Goal: Transaction & Acquisition: Register for event/course

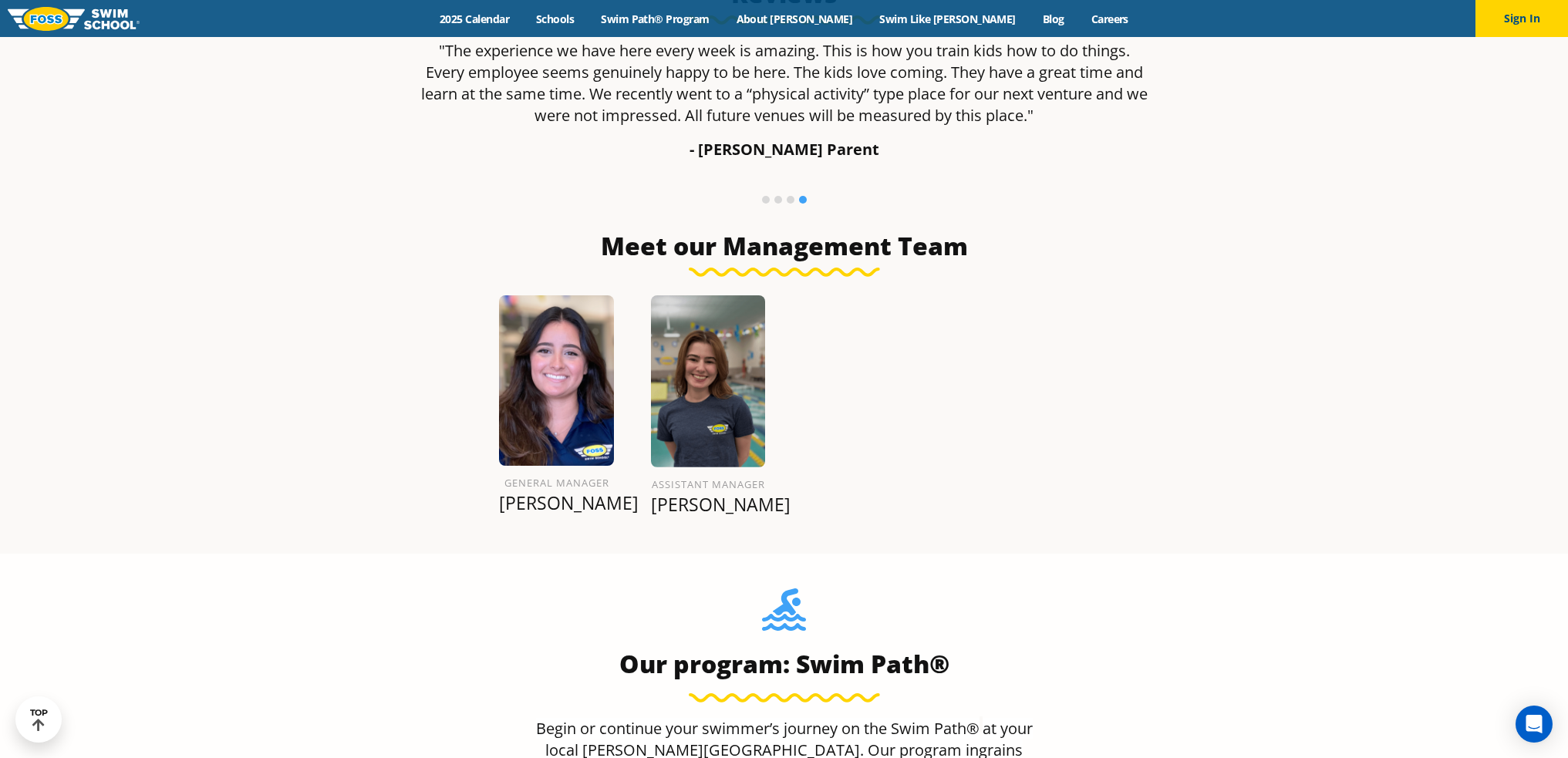
scroll to position [1597, 0]
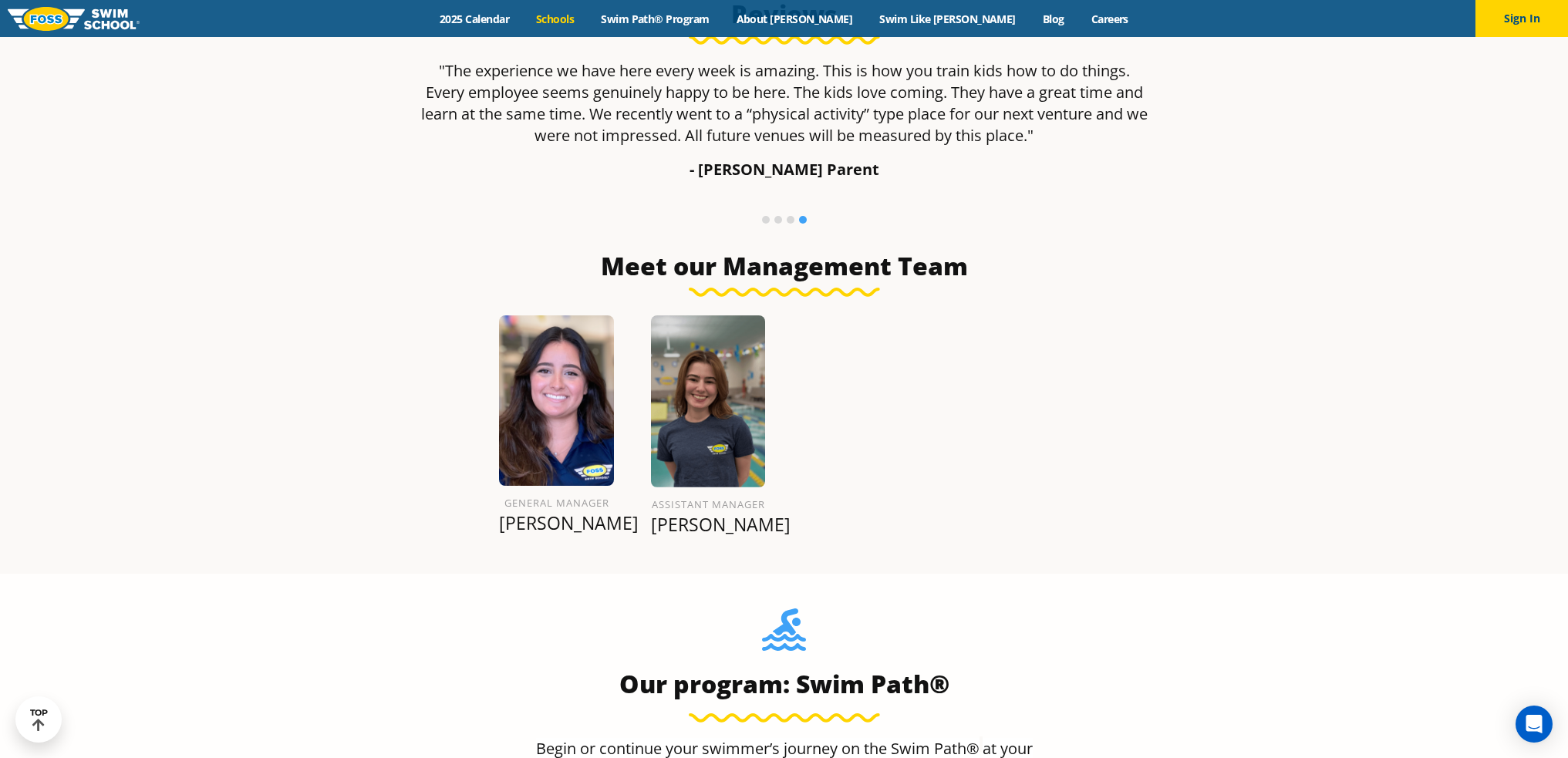
click at [587, 19] on link "Schools" at bounding box center [555, 19] width 65 height 15
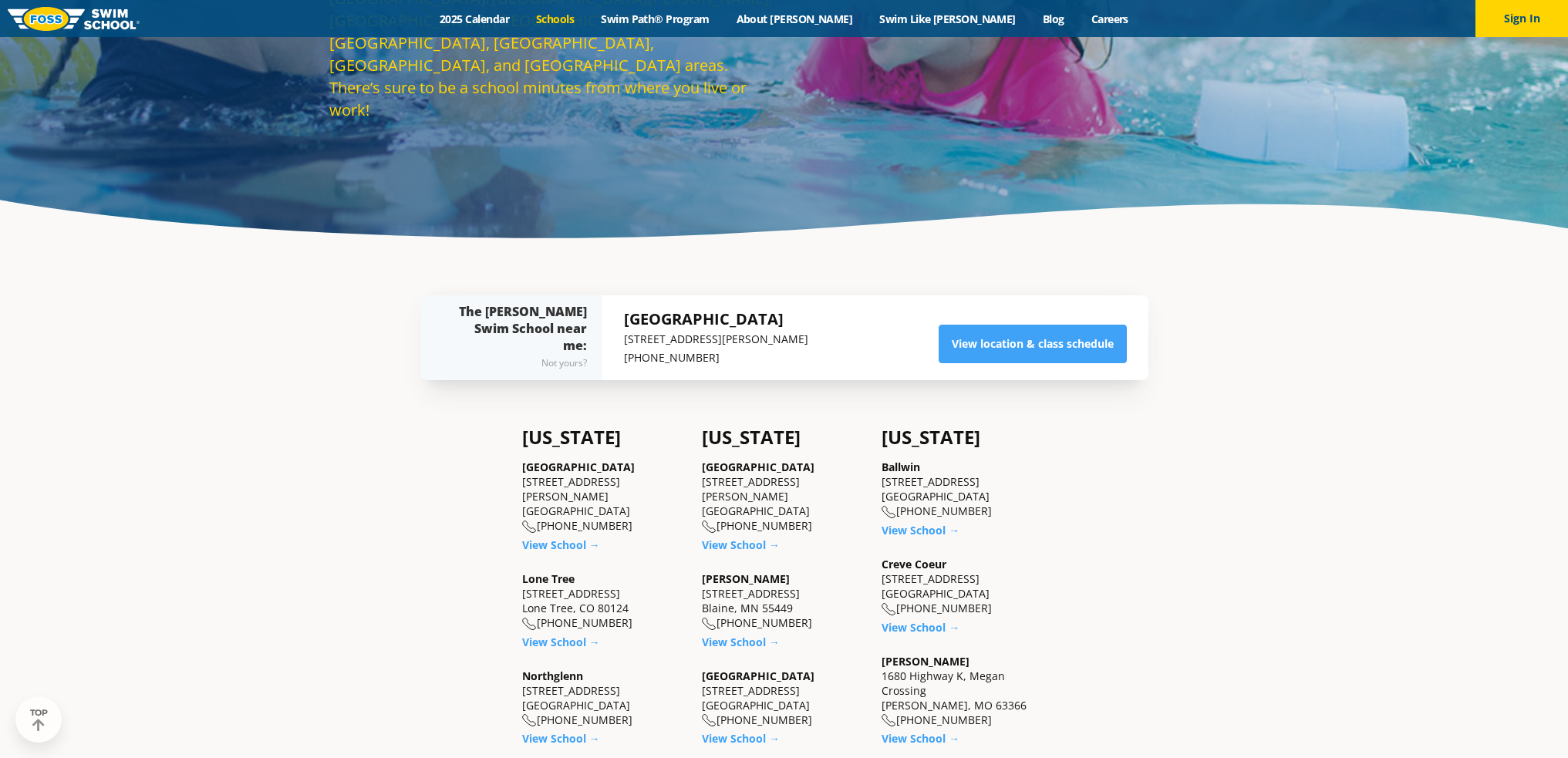
scroll to position [309, 0]
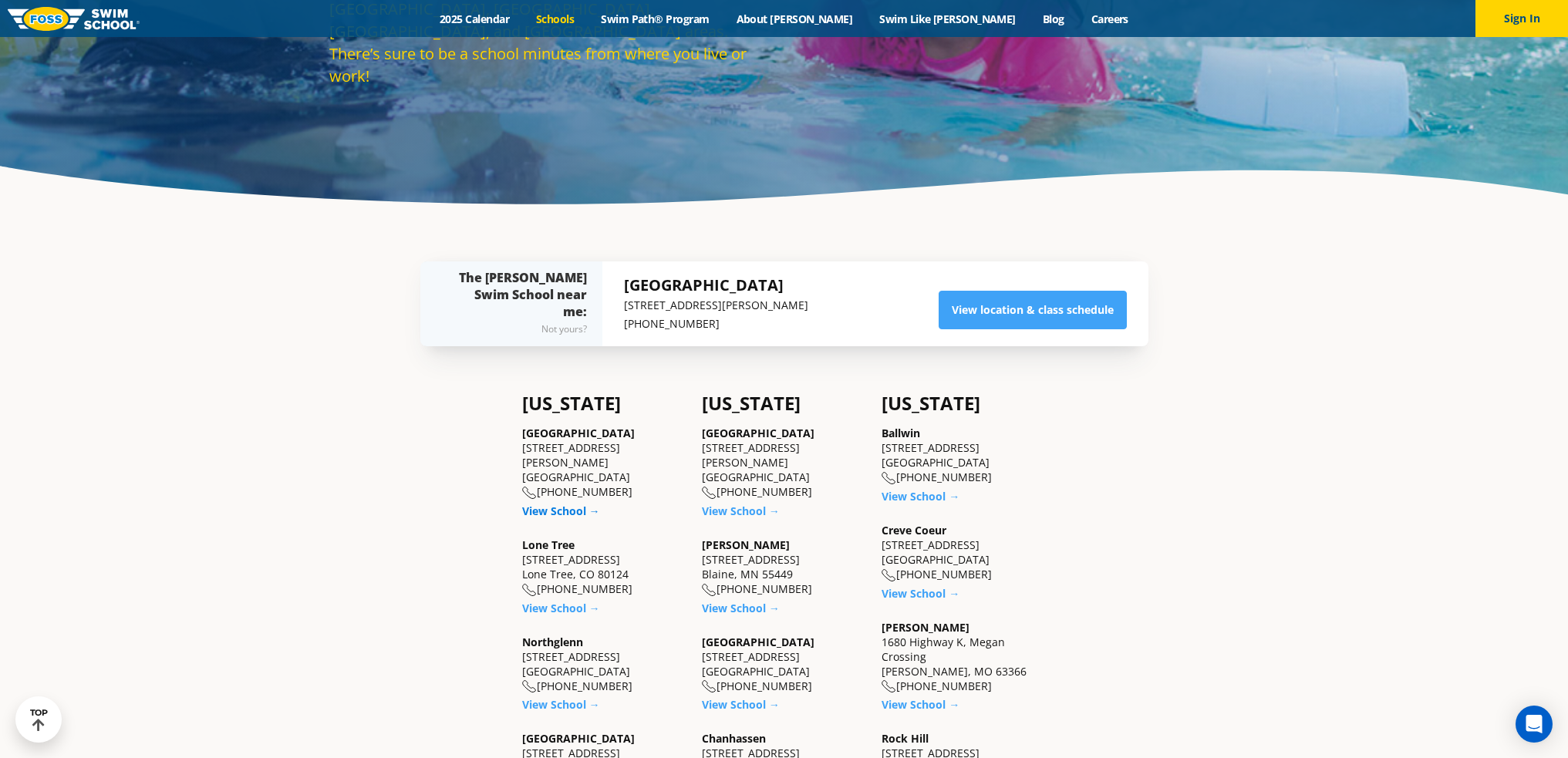
click at [534, 504] on link "View School →" at bounding box center [561, 511] width 78 height 15
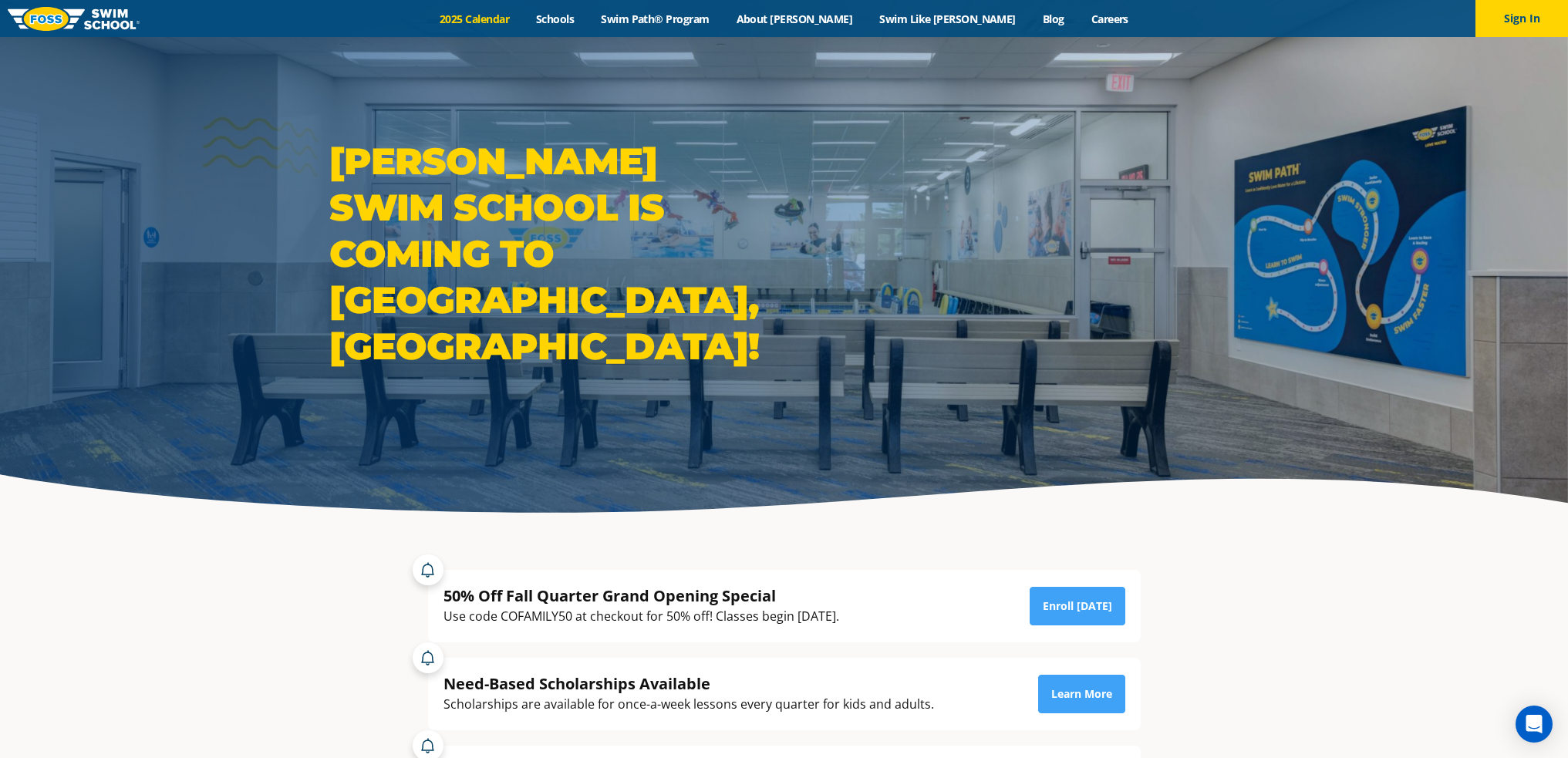
click at [523, 21] on link "2025 Calendar" at bounding box center [474, 19] width 96 height 15
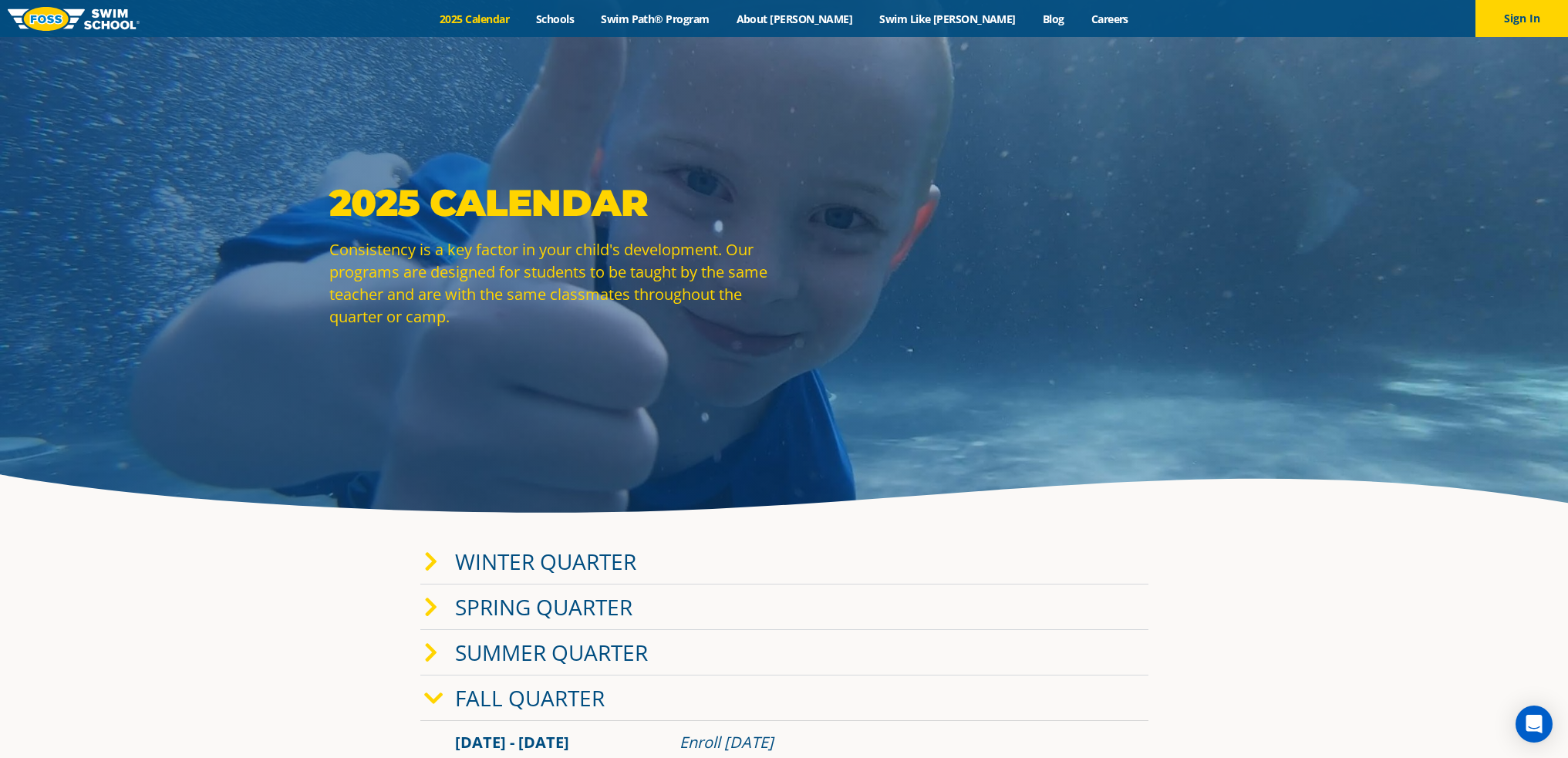
click at [608, 10] on div "Menu 2025 Calendar Schools Swim Path® Program About FOSS Swim Like Regan Blog C…" at bounding box center [784, 18] width 1568 height 37
click at [587, 16] on link "Schools" at bounding box center [555, 19] width 65 height 15
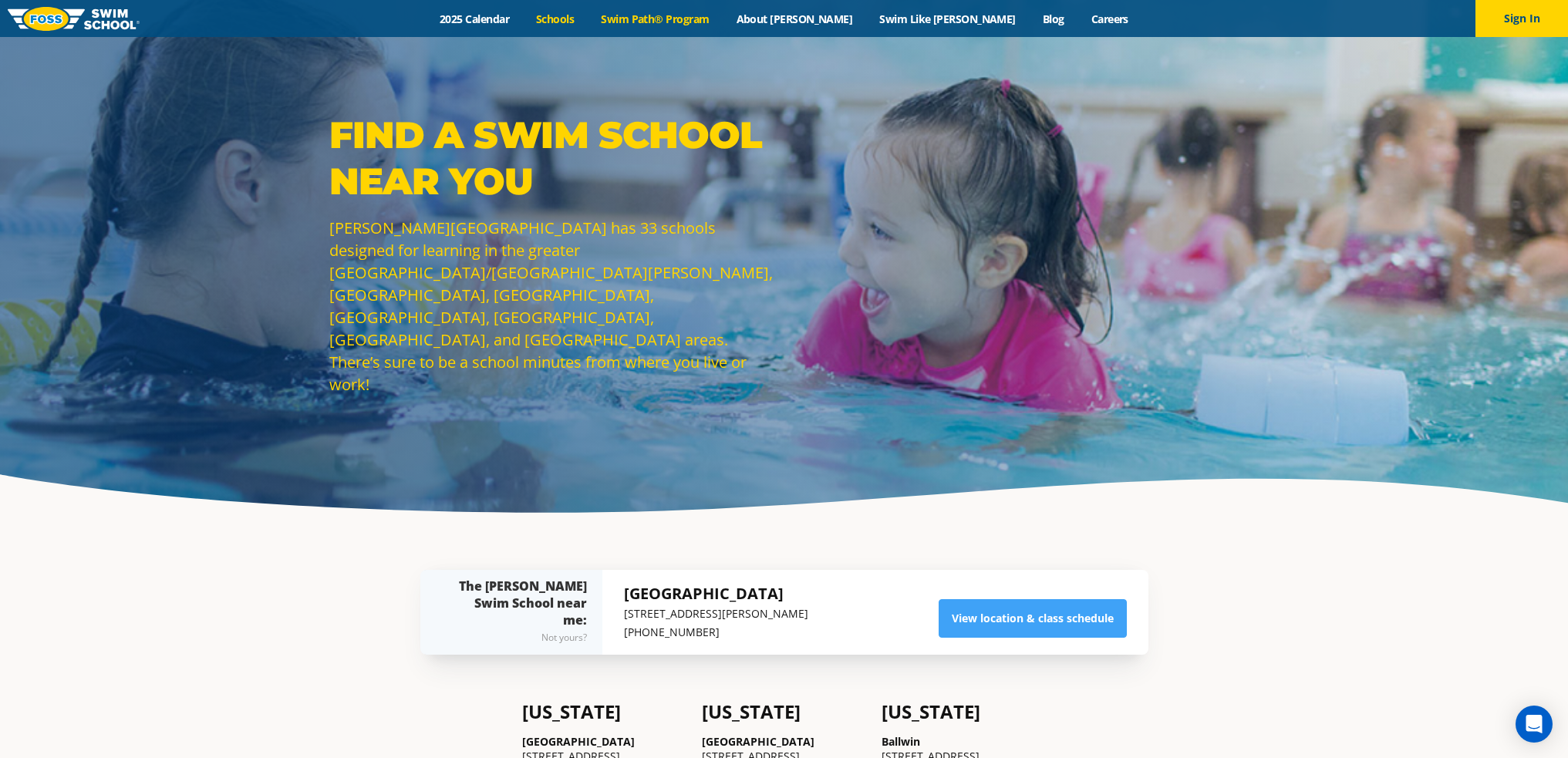
click at [714, 20] on link "Swim Path® Program" at bounding box center [655, 19] width 135 height 15
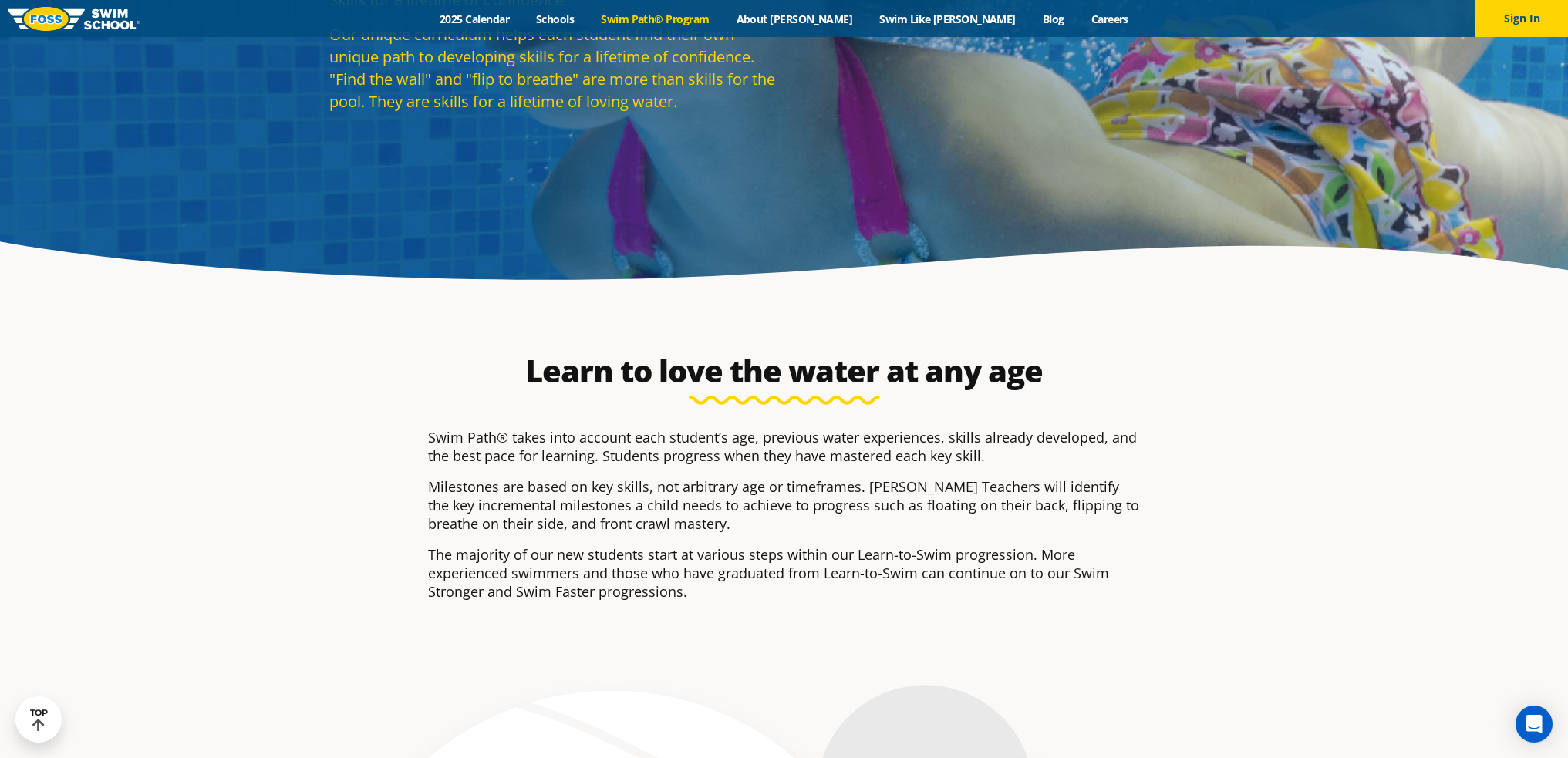
scroll to position [231, 0]
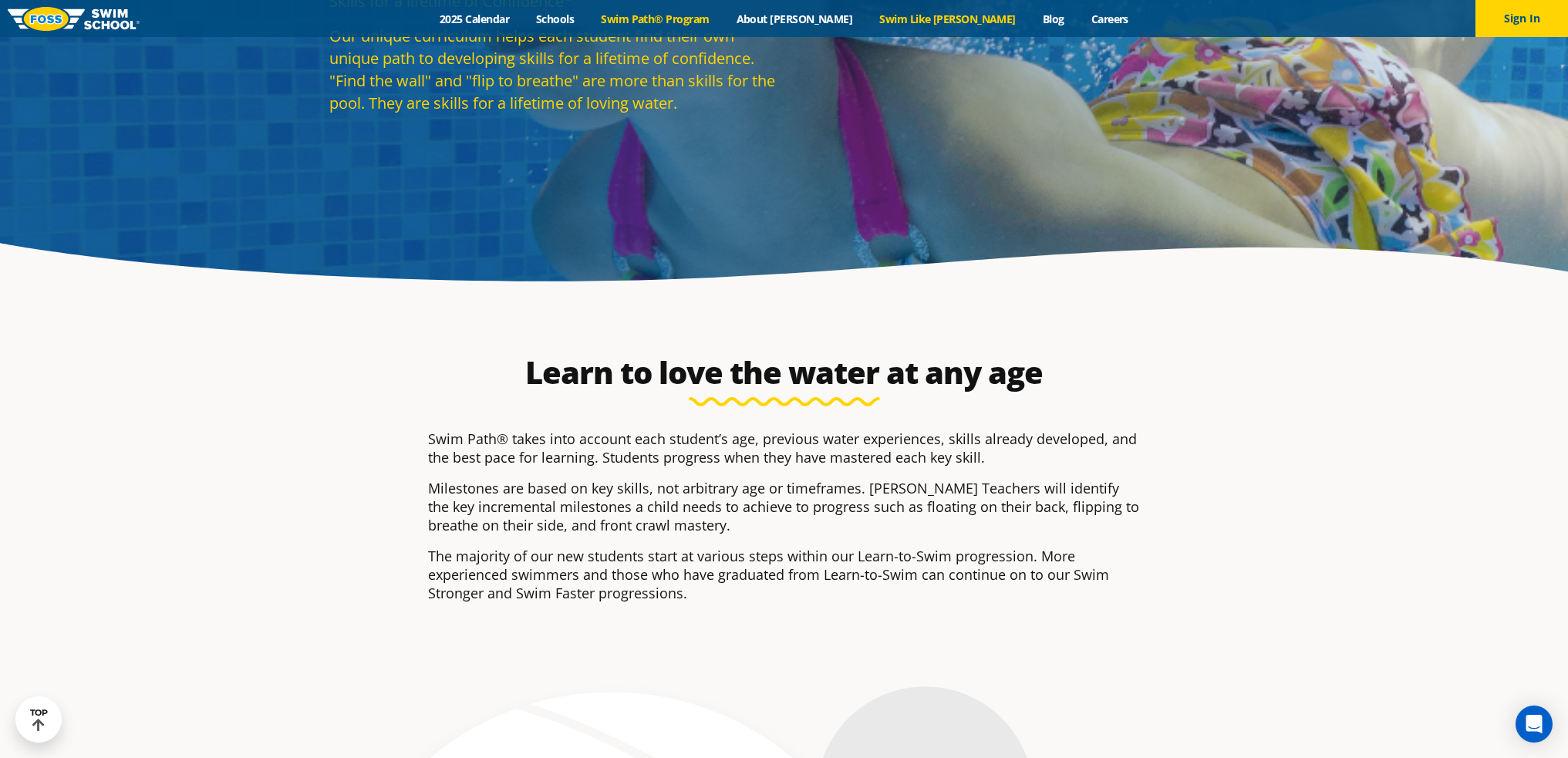
click at [913, 19] on link "Swim Like [PERSON_NAME]" at bounding box center [948, 19] width 164 height 15
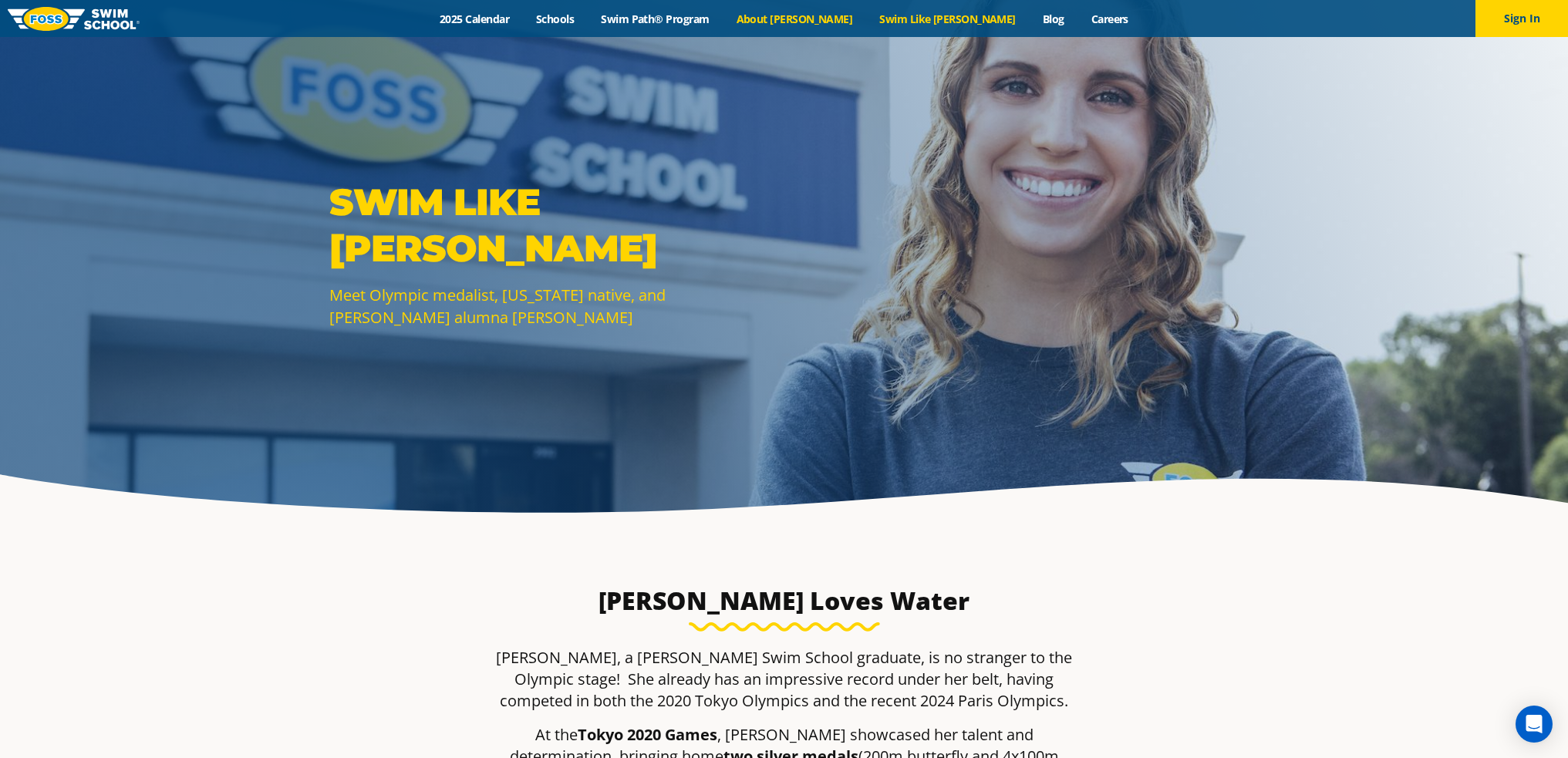
click at [842, 13] on link "About [PERSON_NAME]" at bounding box center [794, 19] width 143 height 15
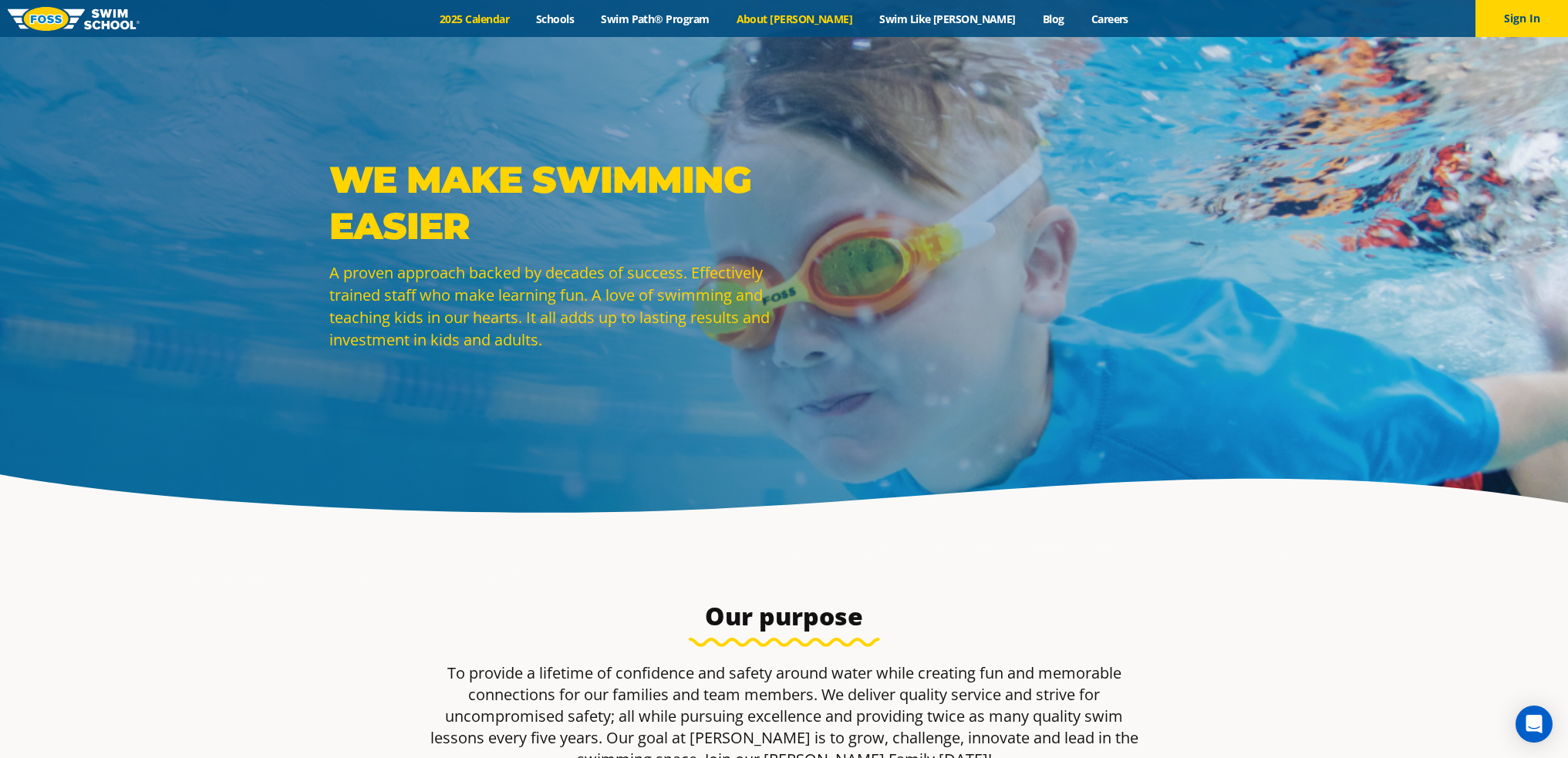
click at [523, 22] on link "2025 Calendar" at bounding box center [474, 19] width 96 height 15
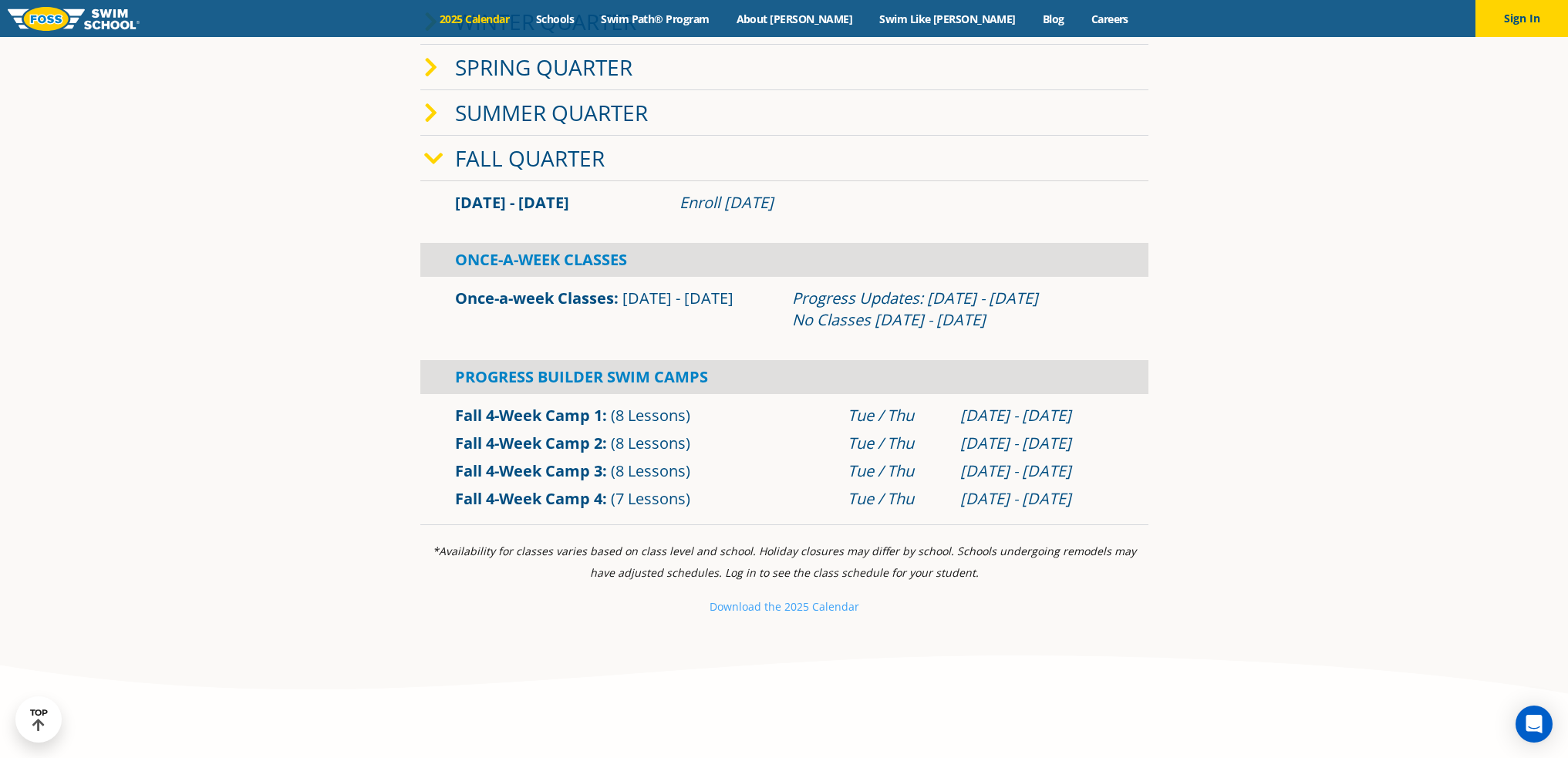
click at [436, 117] on icon at bounding box center [432, 114] width 14 height 22
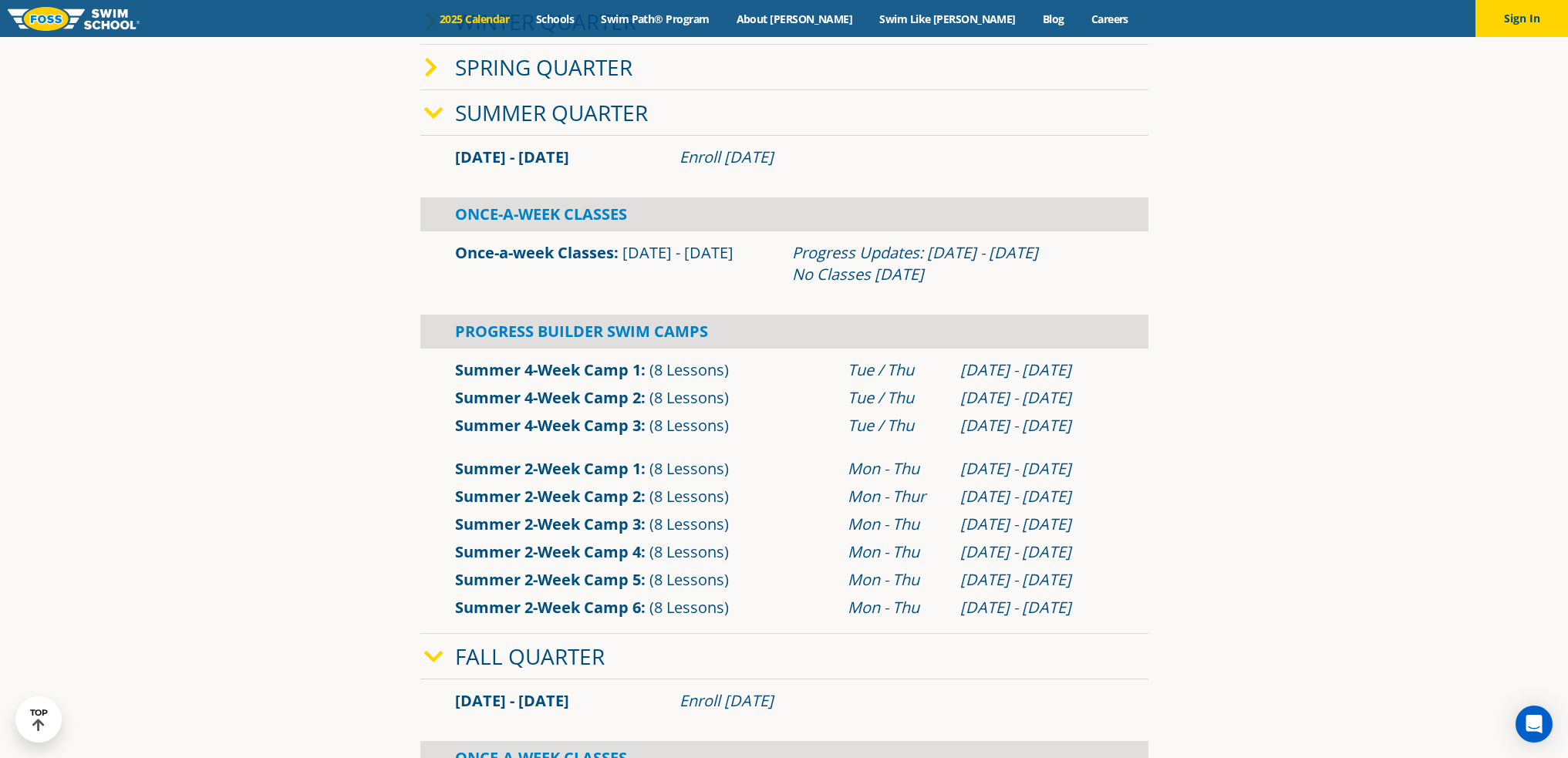
click at [437, 114] on icon at bounding box center [434, 114] width 20 height 22
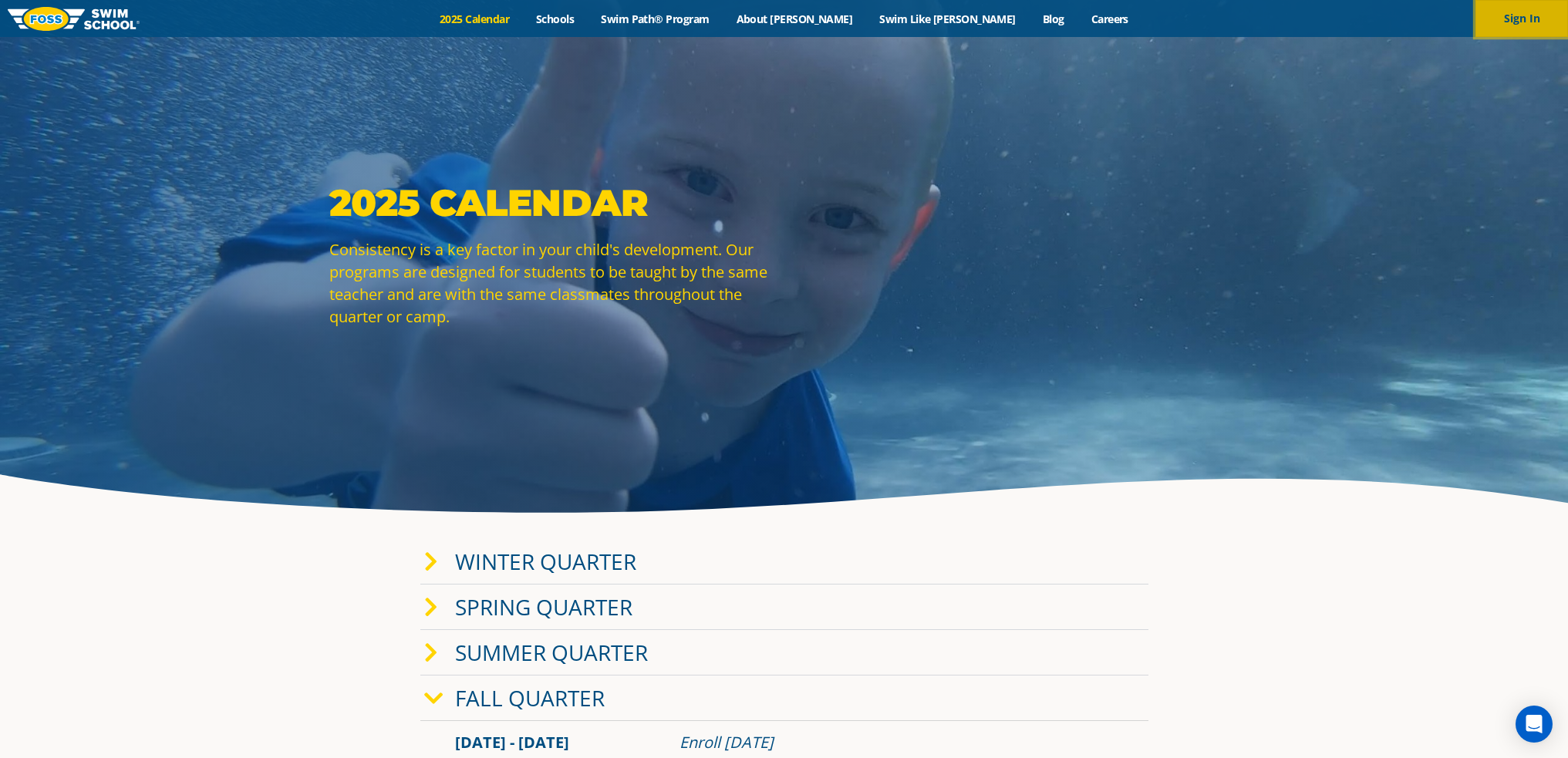
click at [1504, 27] on button "Sign In" at bounding box center [1522, 18] width 92 height 37
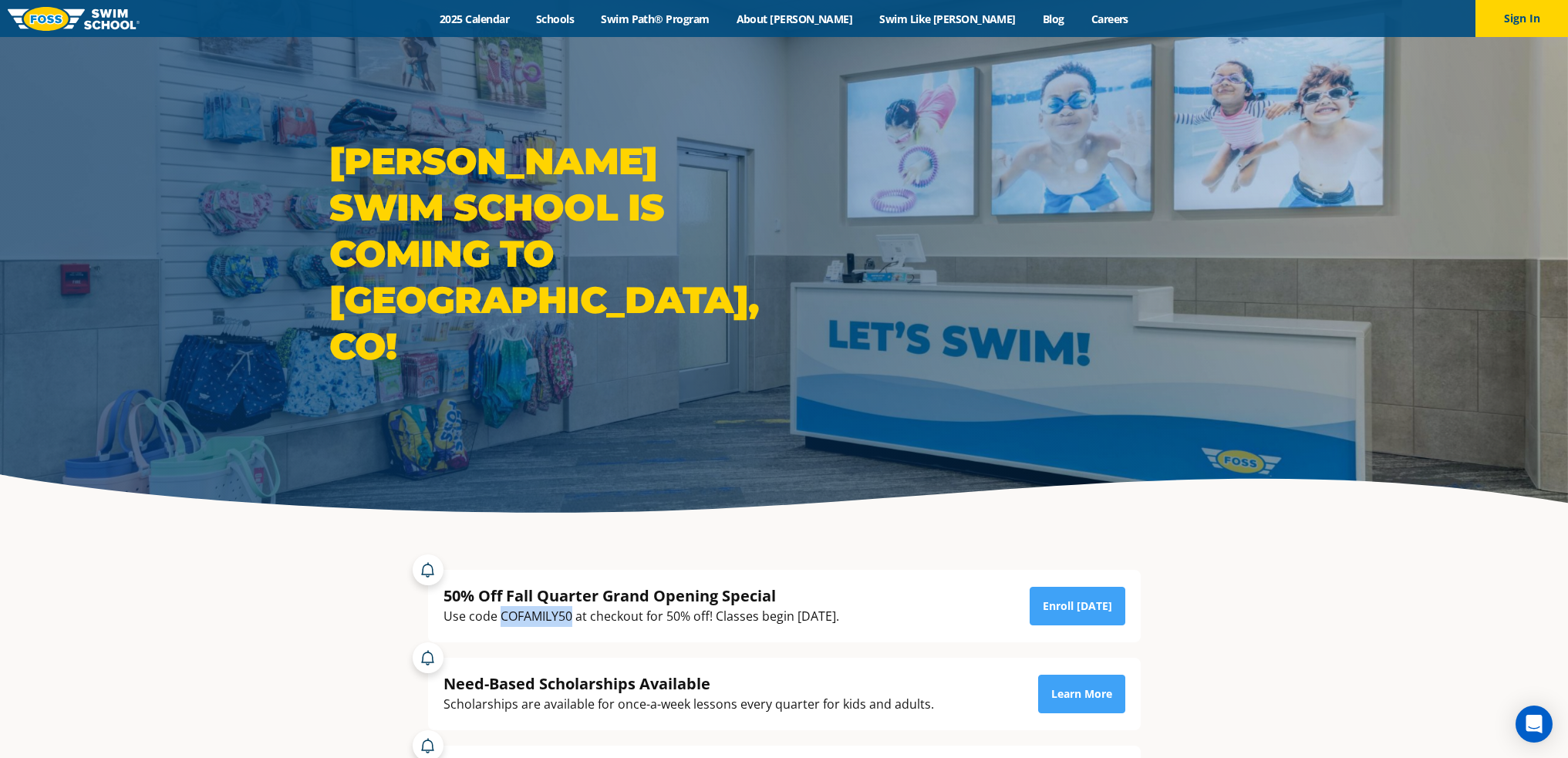
drag, startPoint x: 500, startPoint y: 618, endPoint x: 569, endPoint y: 612, distance: 69.3
click at [569, 612] on div "Use code COFAMILY50 at checkout for 50% off! Classes begin [DATE]." at bounding box center [641, 616] width 396 height 21
copy div "COFAMILY50"
